Goal: Communication & Community: Answer question/provide support

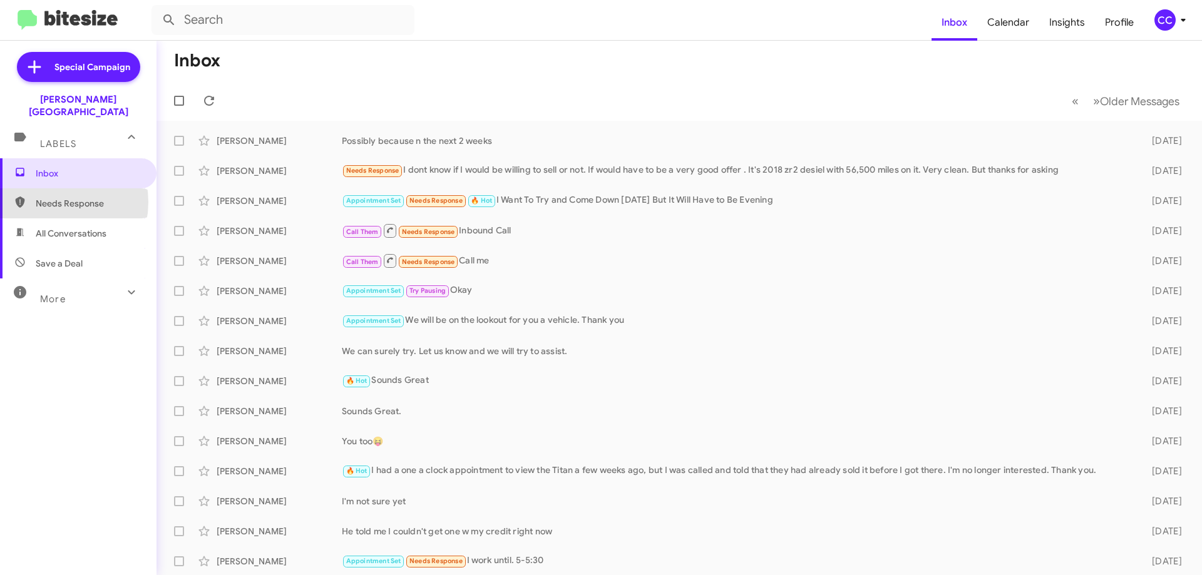
click at [48, 197] on span "Needs Response" at bounding box center [89, 203] width 106 height 13
type input "in:needs-response"
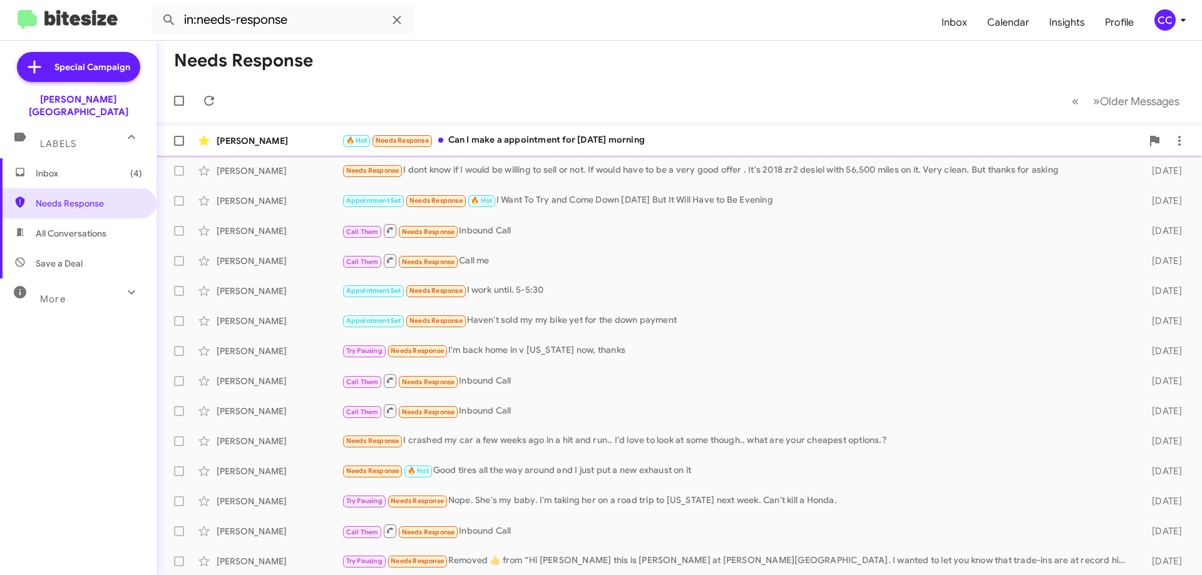
click at [254, 135] on div "[PERSON_NAME]" at bounding box center [279, 141] width 125 height 13
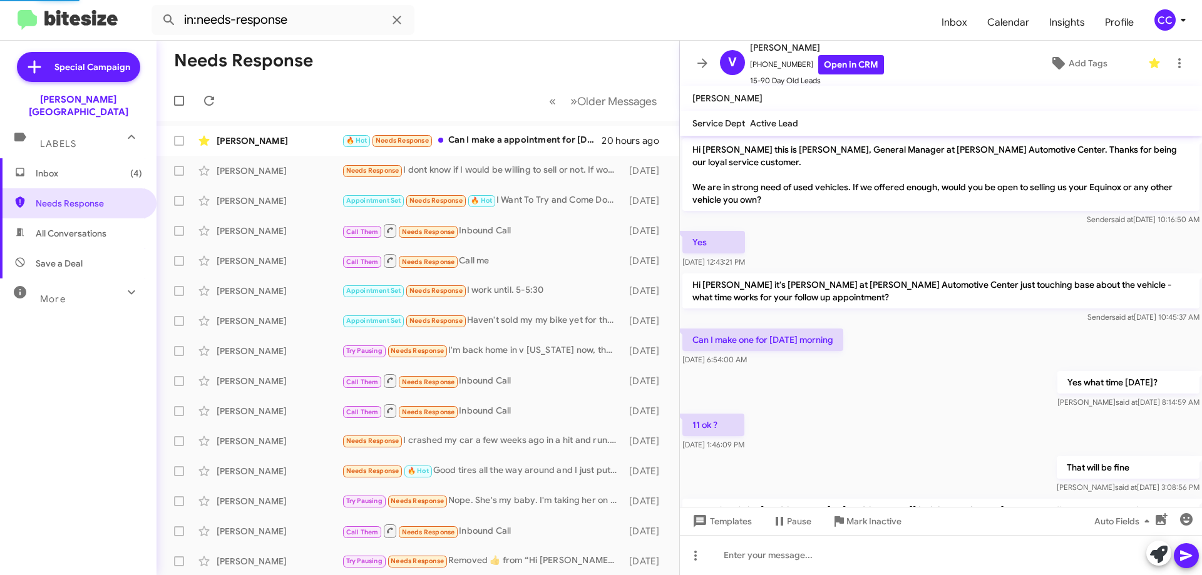
scroll to position [323, 0]
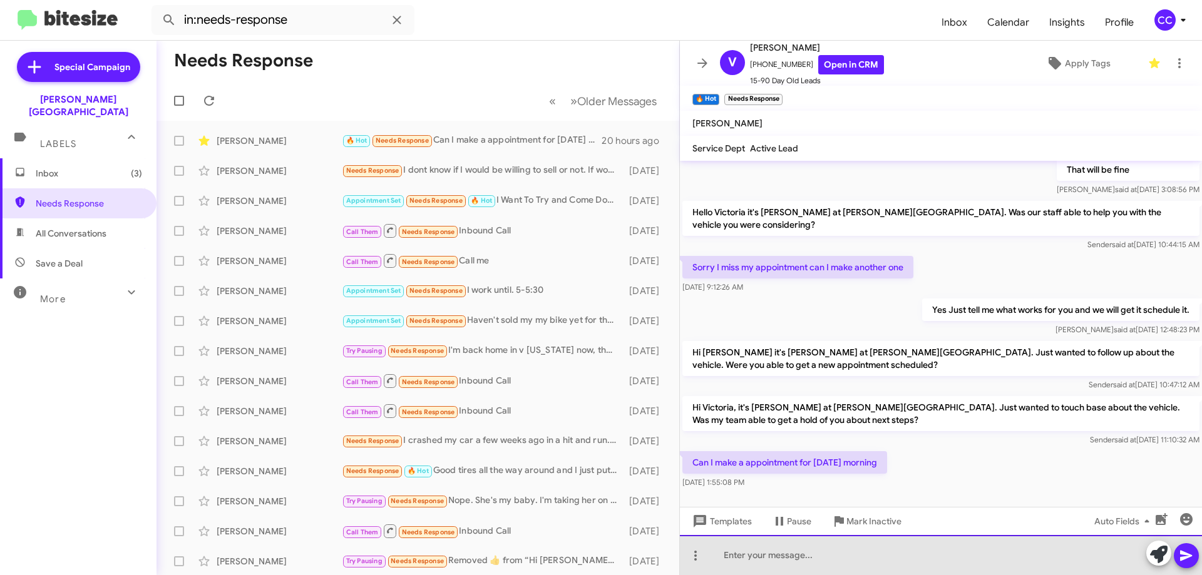
click at [767, 568] on div at bounding box center [941, 555] width 522 height 40
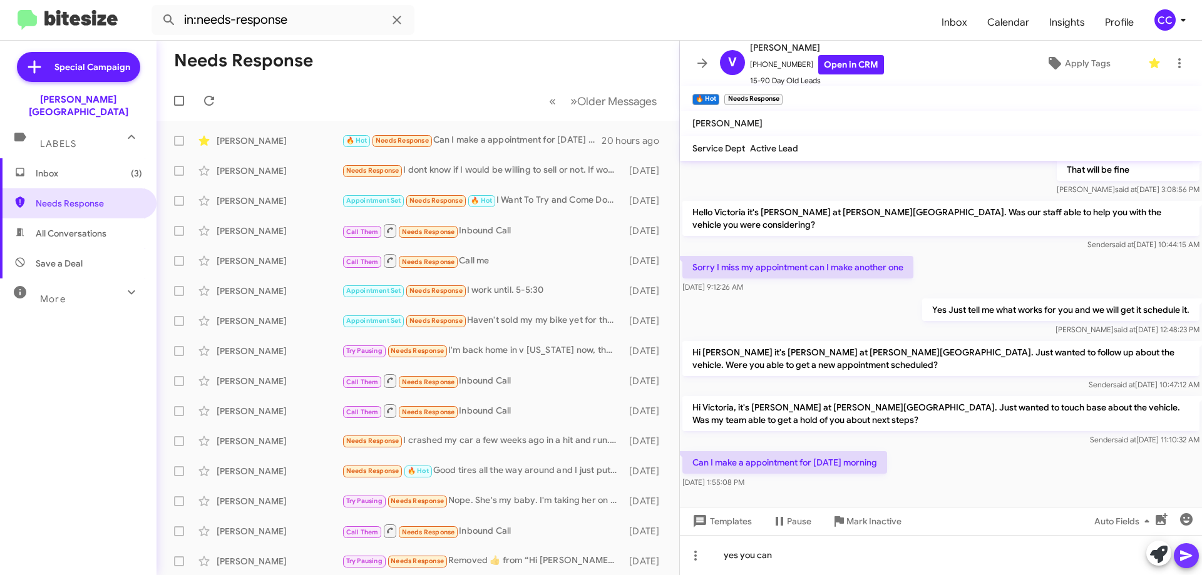
click at [1182, 555] on icon at bounding box center [1186, 556] width 12 height 11
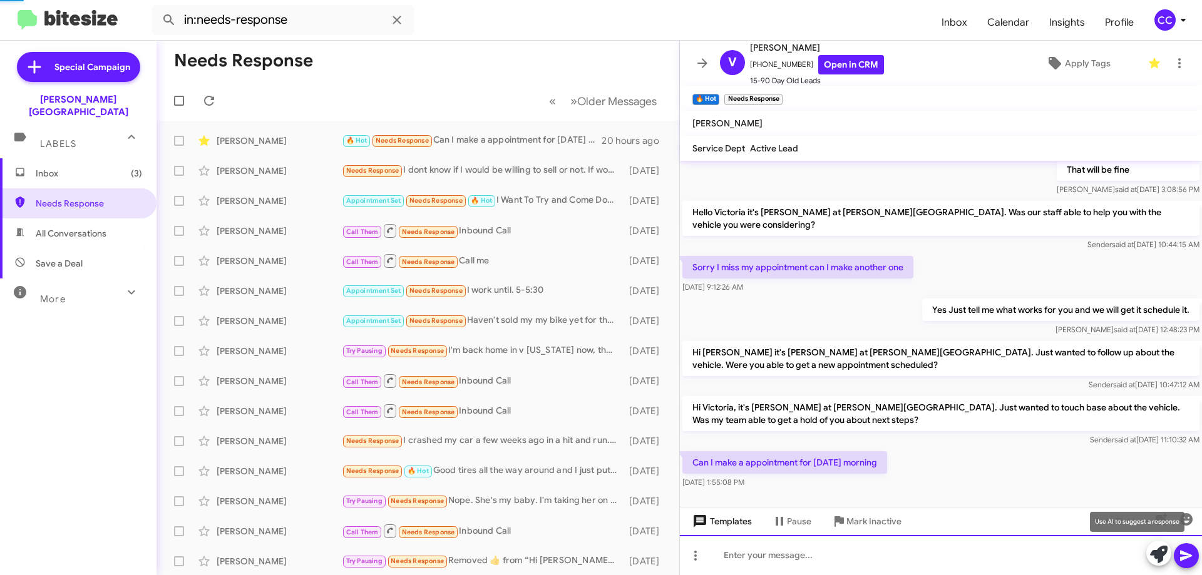
scroll to position [0, 0]
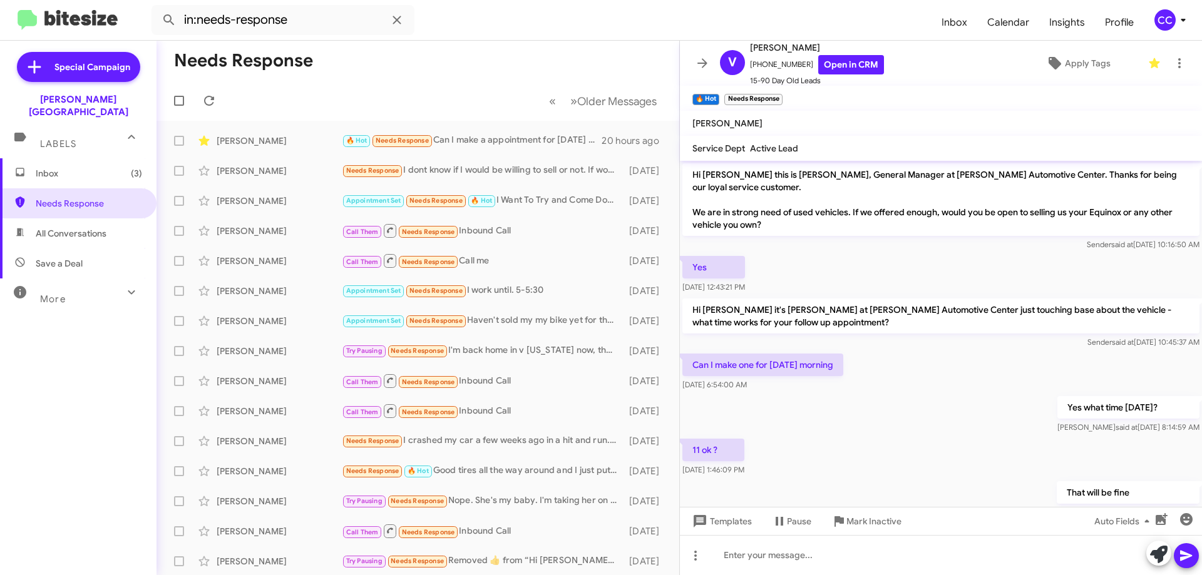
click at [56, 167] on span "Inbox (3)" at bounding box center [78, 173] width 156 height 30
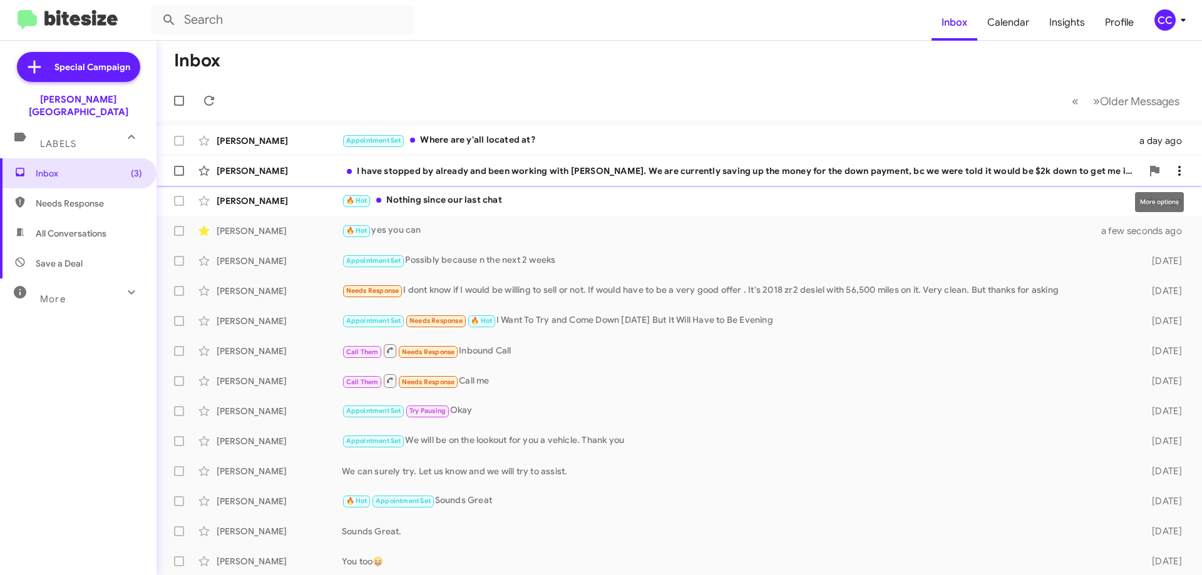
click at [1174, 164] on icon at bounding box center [1179, 170] width 15 height 15
click at [1097, 197] on span "Mark as read" at bounding box center [1070, 203] width 53 height 30
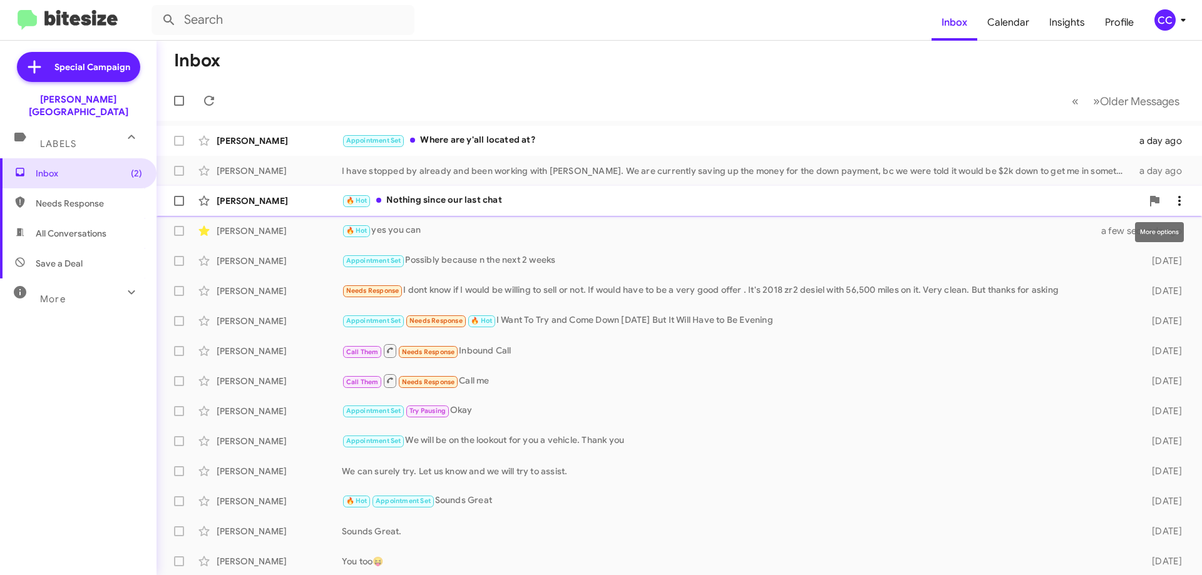
click at [1172, 194] on icon at bounding box center [1179, 200] width 15 height 15
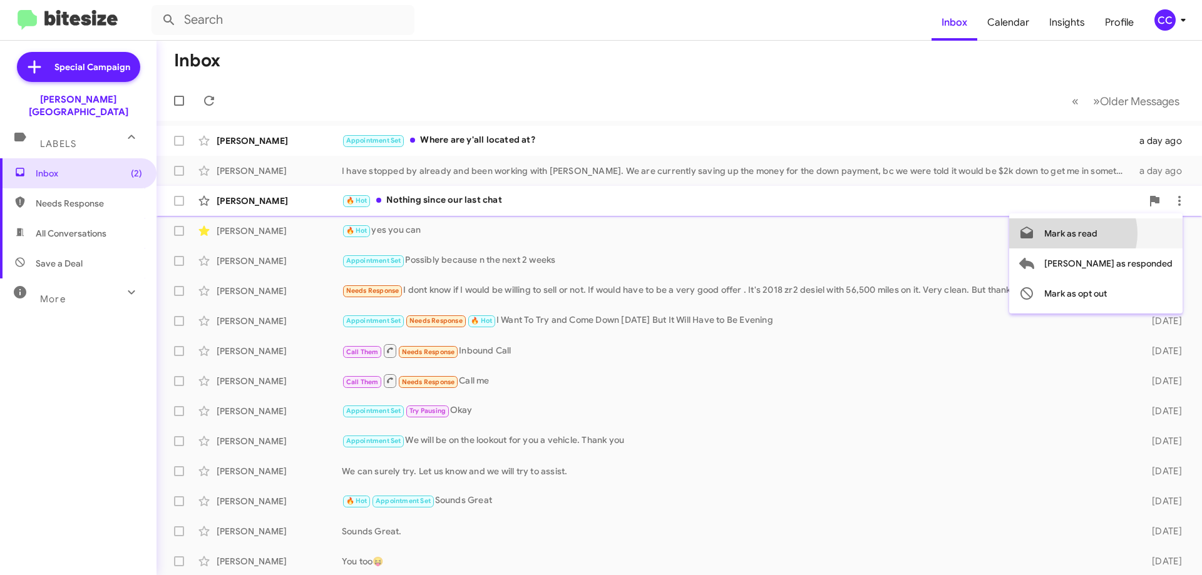
click at [1097, 233] on span "Mark as read" at bounding box center [1070, 233] width 53 height 30
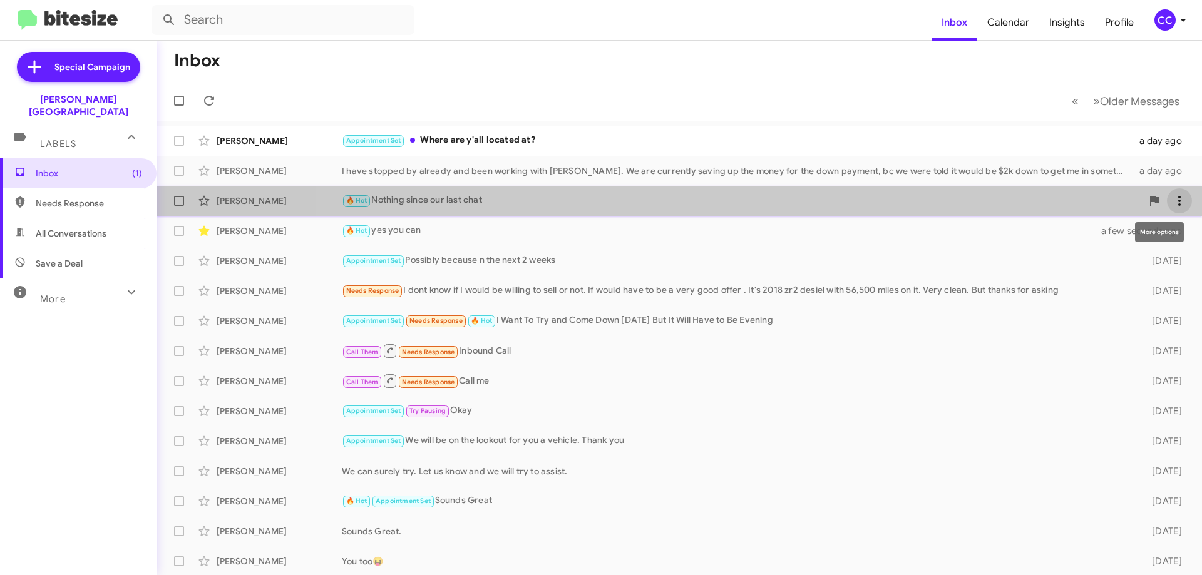
click at [1172, 201] on icon at bounding box center [1179, 200] width 15 height 15
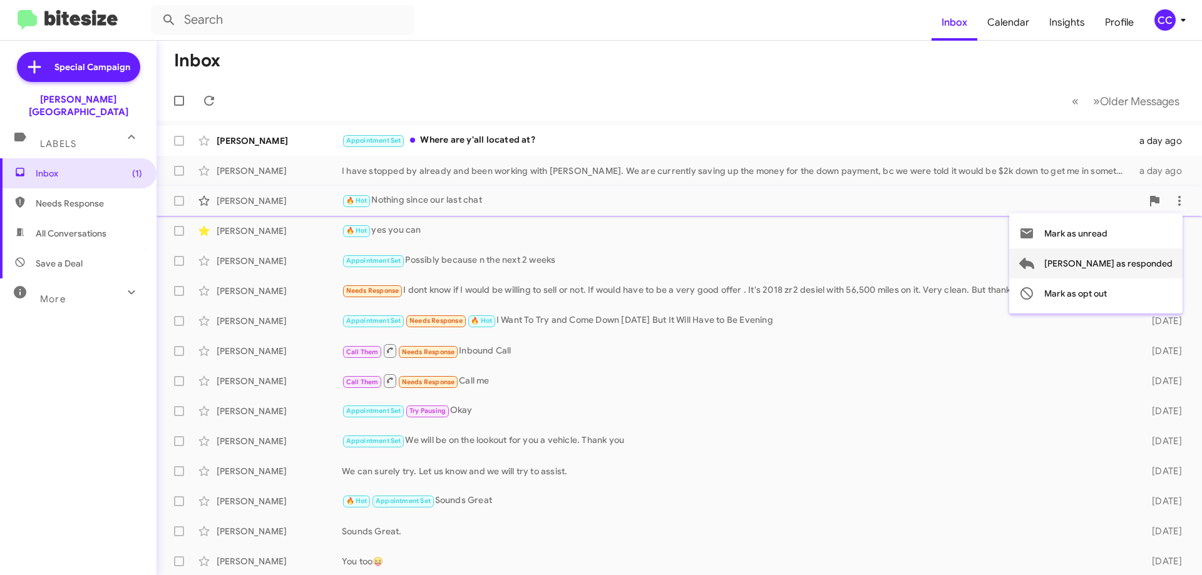
click at [1145, 260] on span "[PERSON_NAME] as responded" at bounding box center [1108, 263] width 128 height 30
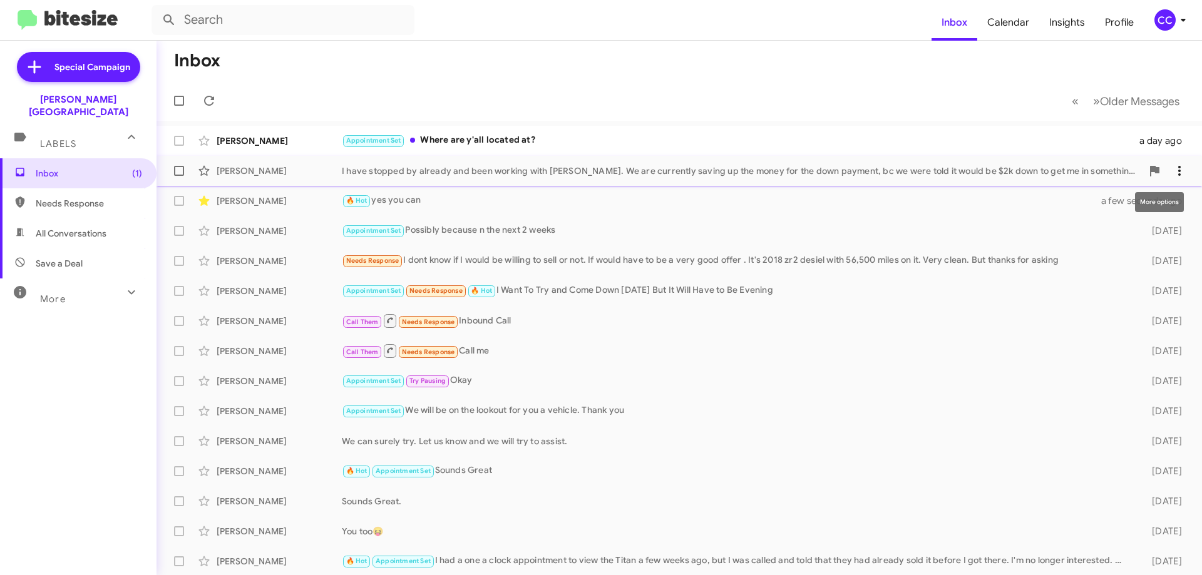
click at [1175, 173] on icon at bounding box center [1179, 170] width 15 height 15
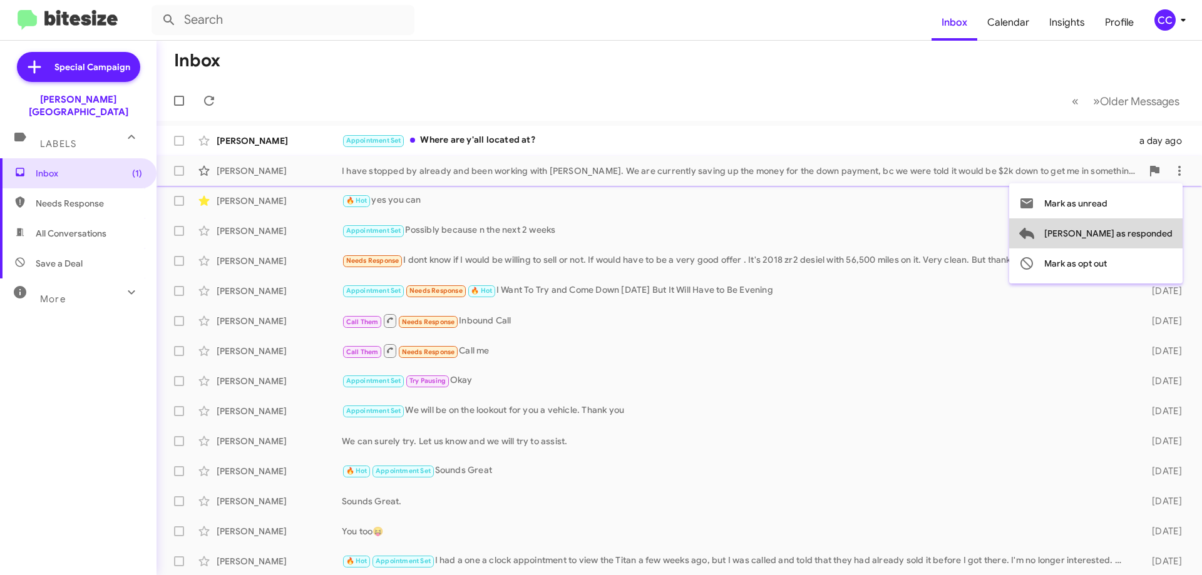
click at [1150, 231] on span "[PERSON_NAME] as responded" at bounding box center [1108, 233] width 128 height 30
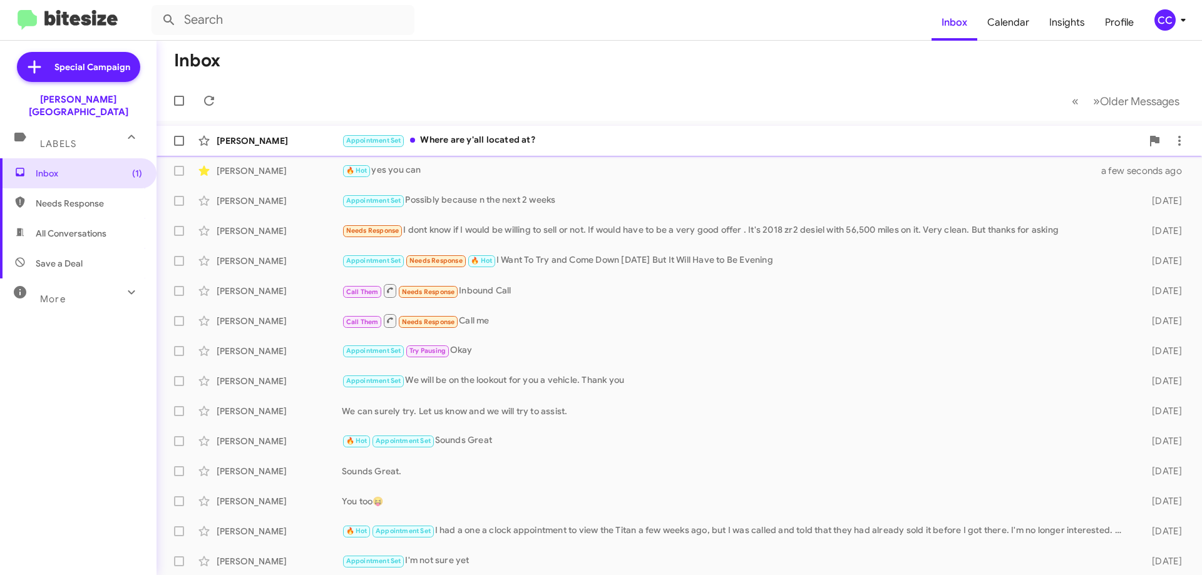
click at [251, 139] on div "[PERSON_NAME]" at bounding box center [279, 141] width 125 height 13
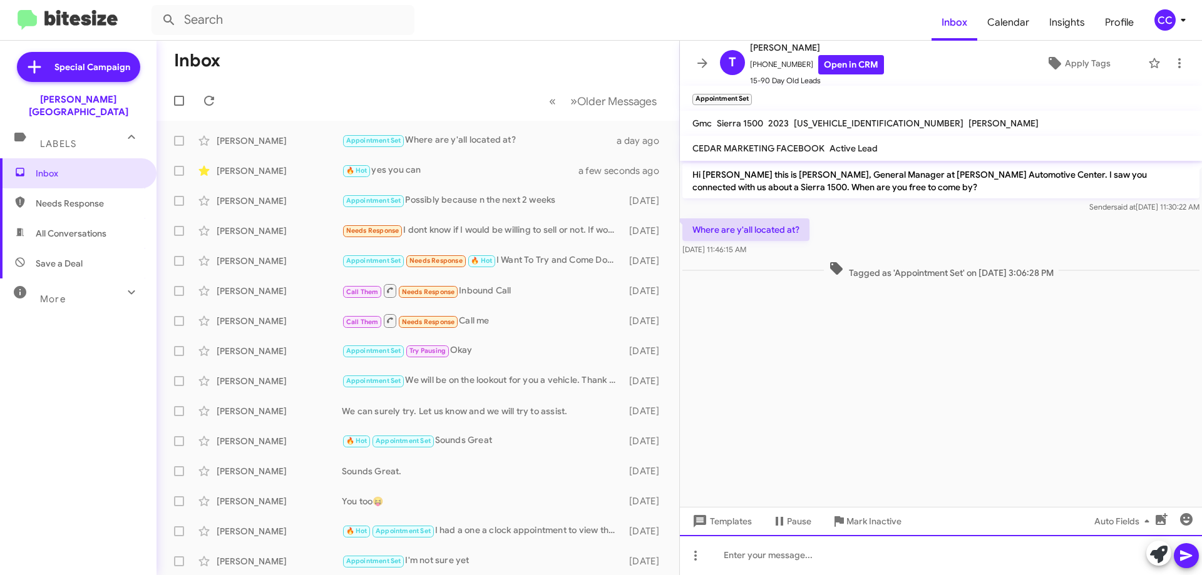
click at [737, 551] on div at bounding box center [941, 555] width 522 height 40
